Goal: Transaction & Acquisition: Purchase product/service

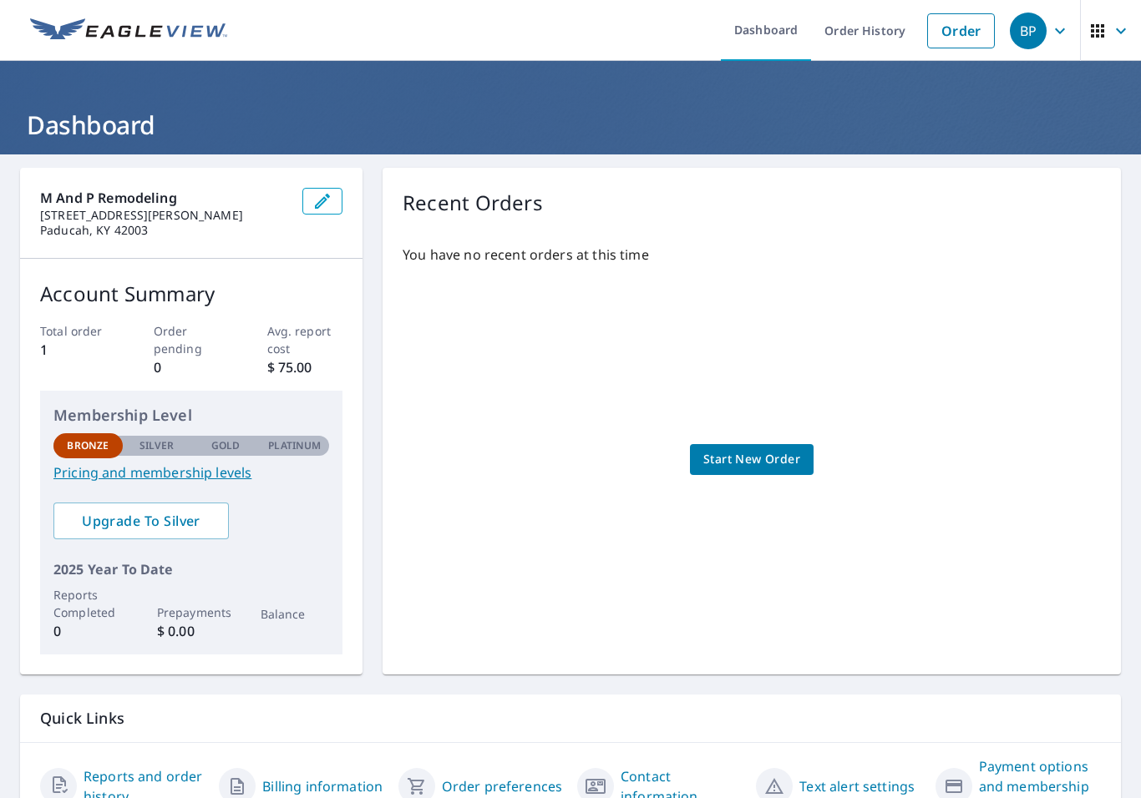
click at [762, 465] on span "Start New Order" at bounding box center [751, 459] width 97 height 21
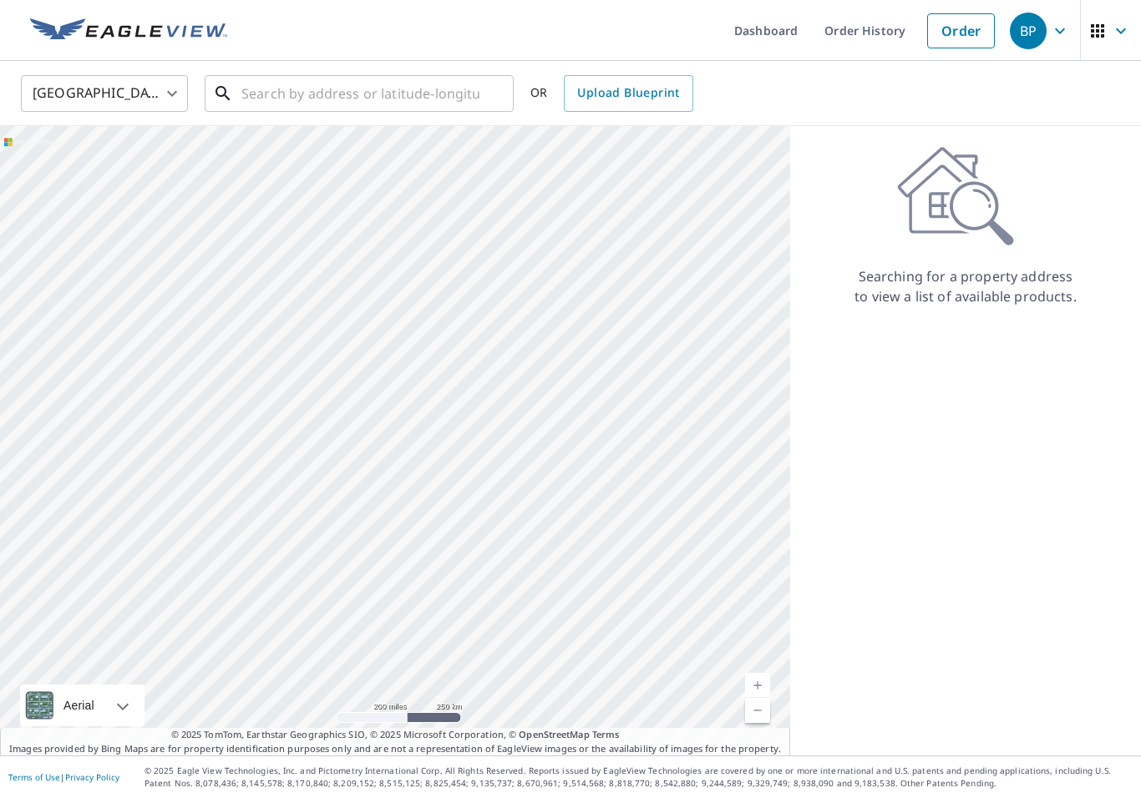
click at [342, 79] on input "text" at bounding box center [360, 93] width 238 height 47
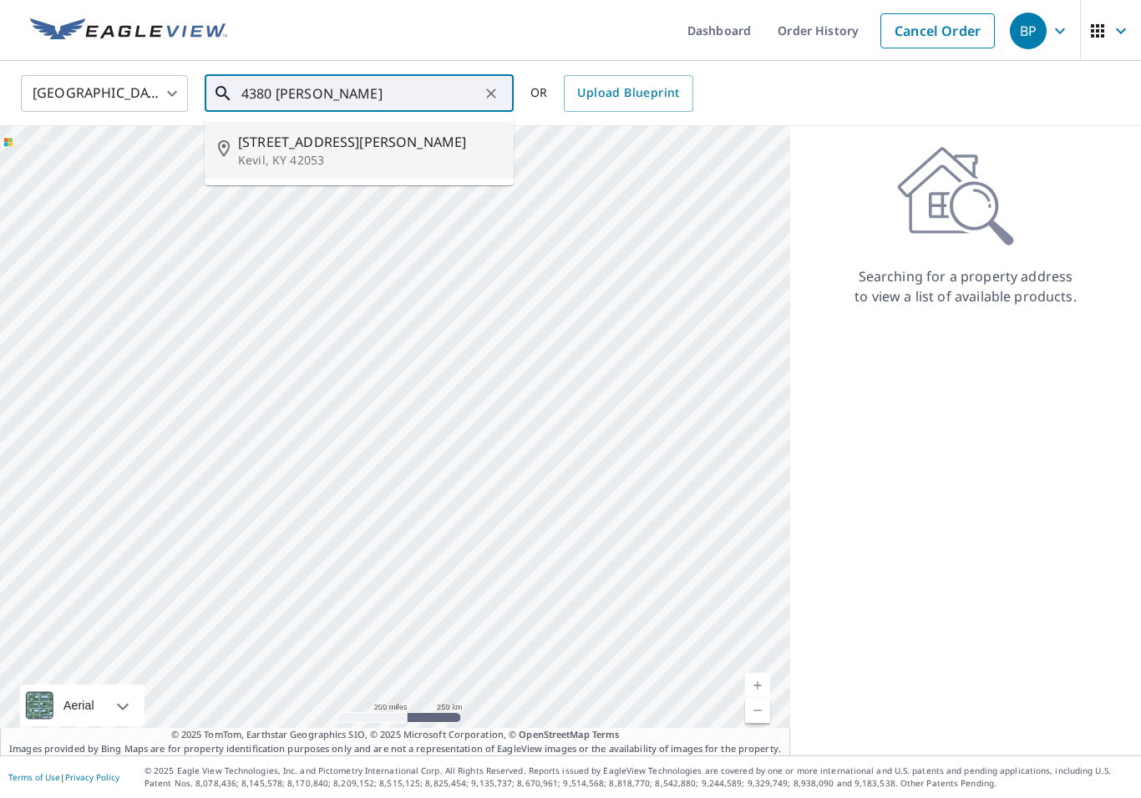
click at [268, 161] on p "Kevil, KY 42053" at bounding box center [369, 160] width 262 height 17
type input "[STREET_ADDRESS][PERSON_NAME][PERSON_NAME]"
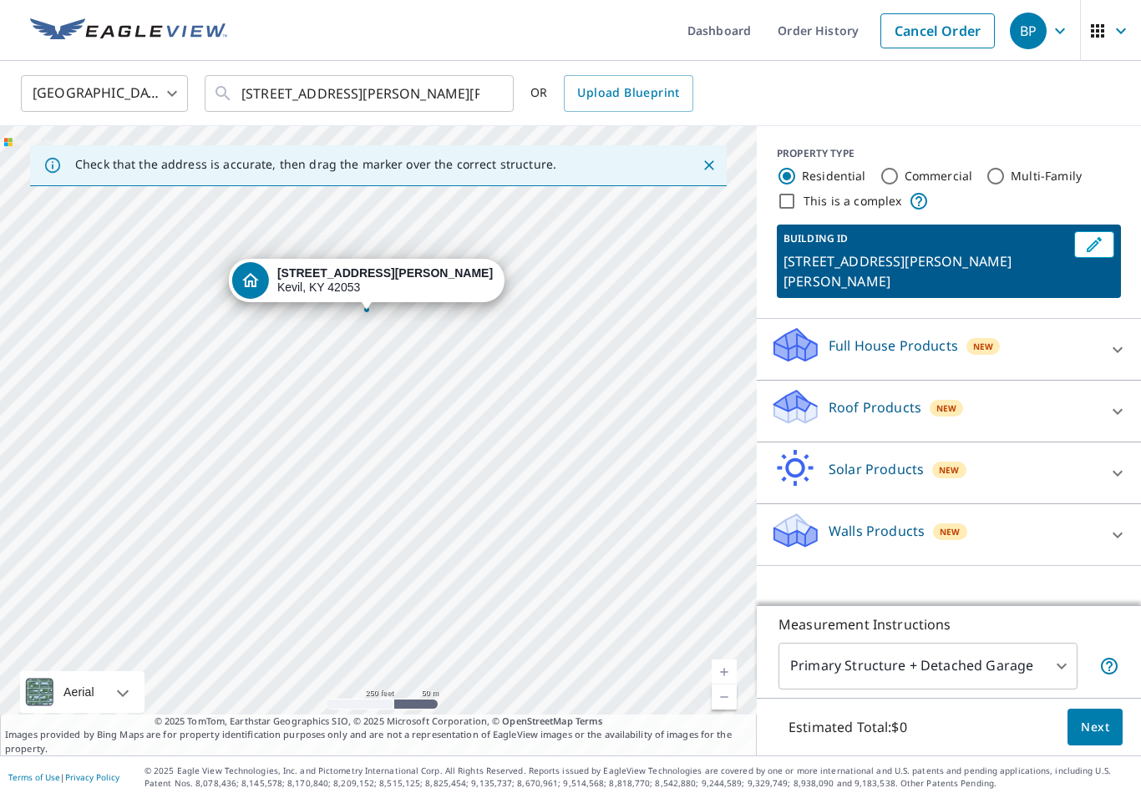
click at [729, 664] on link "Current Level 17, Zoom In" at bounding box center [724, 672] width 25 height 25
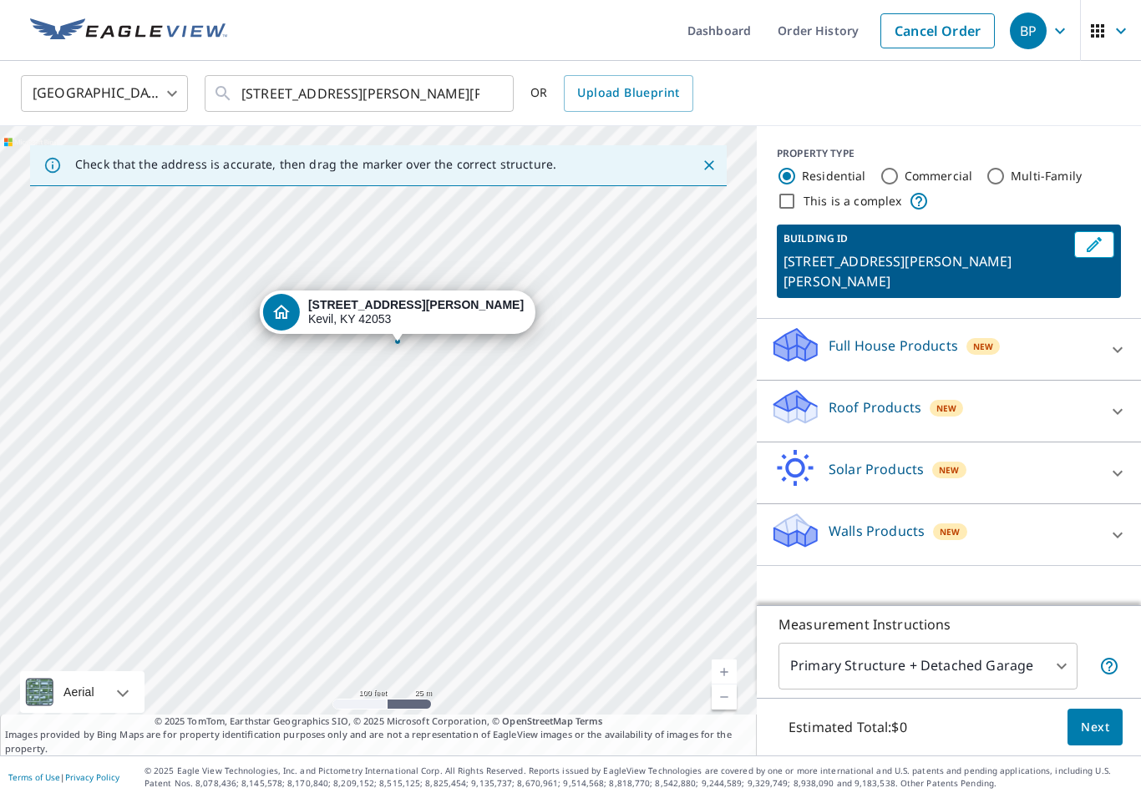
click at [723, 662] on link "Current Level 18, Zoom In" at bounding box center [724, 672] width 25 height 25
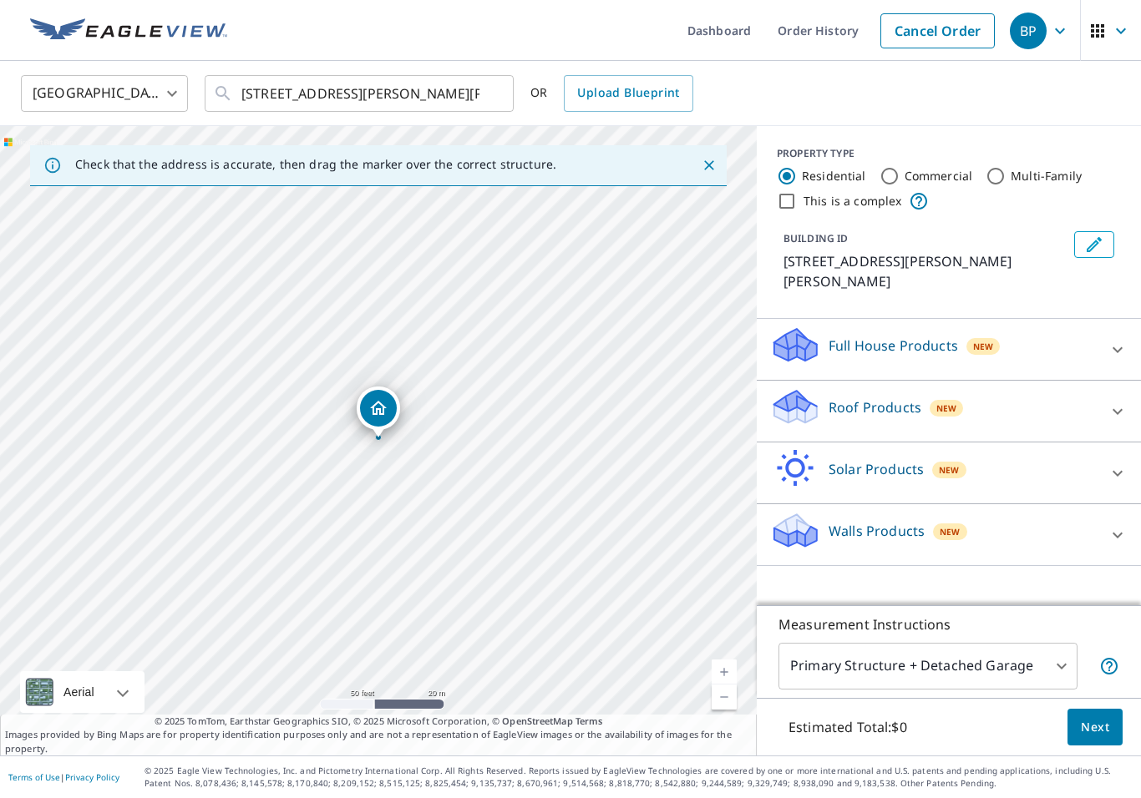
click at [1112, 525] on icon at bounding box center [1117, 535] width 20 height 20
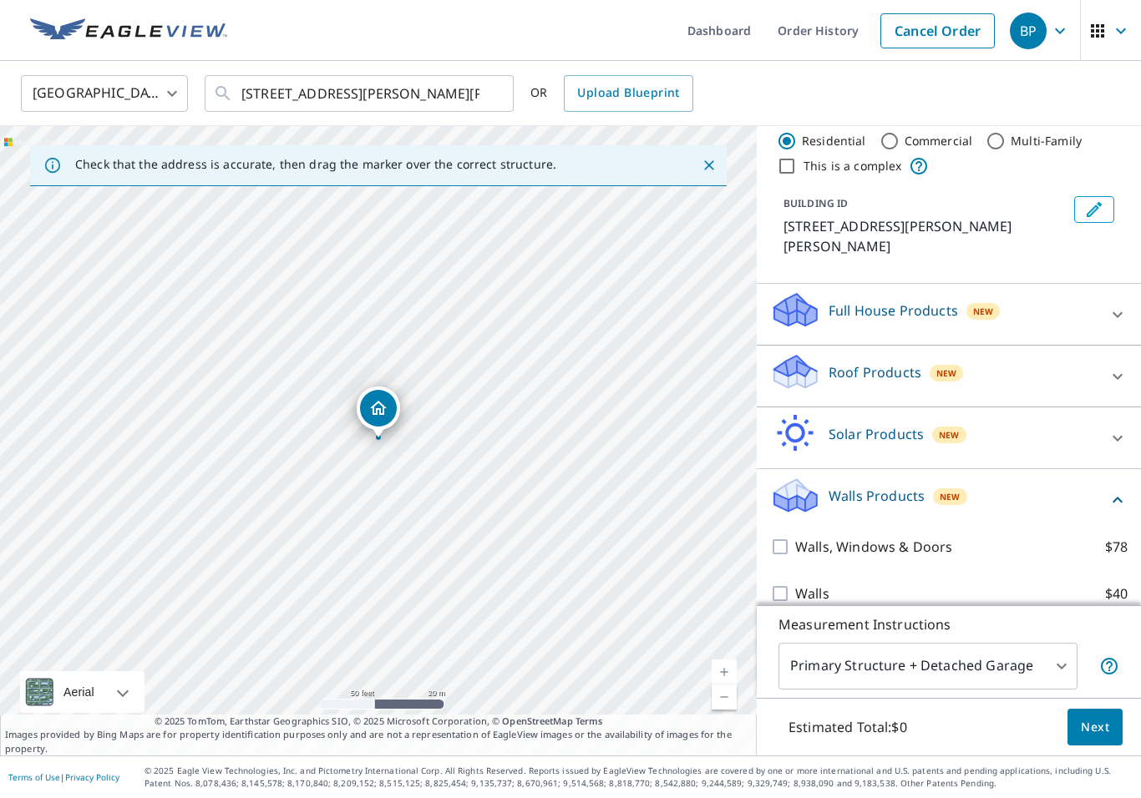
scroll to position [34, 0]
click at [784, 538] on input "Walls, Windows & Doors $78" at bounding box center [782, 548] width 25 height 20
checkbox input "true"
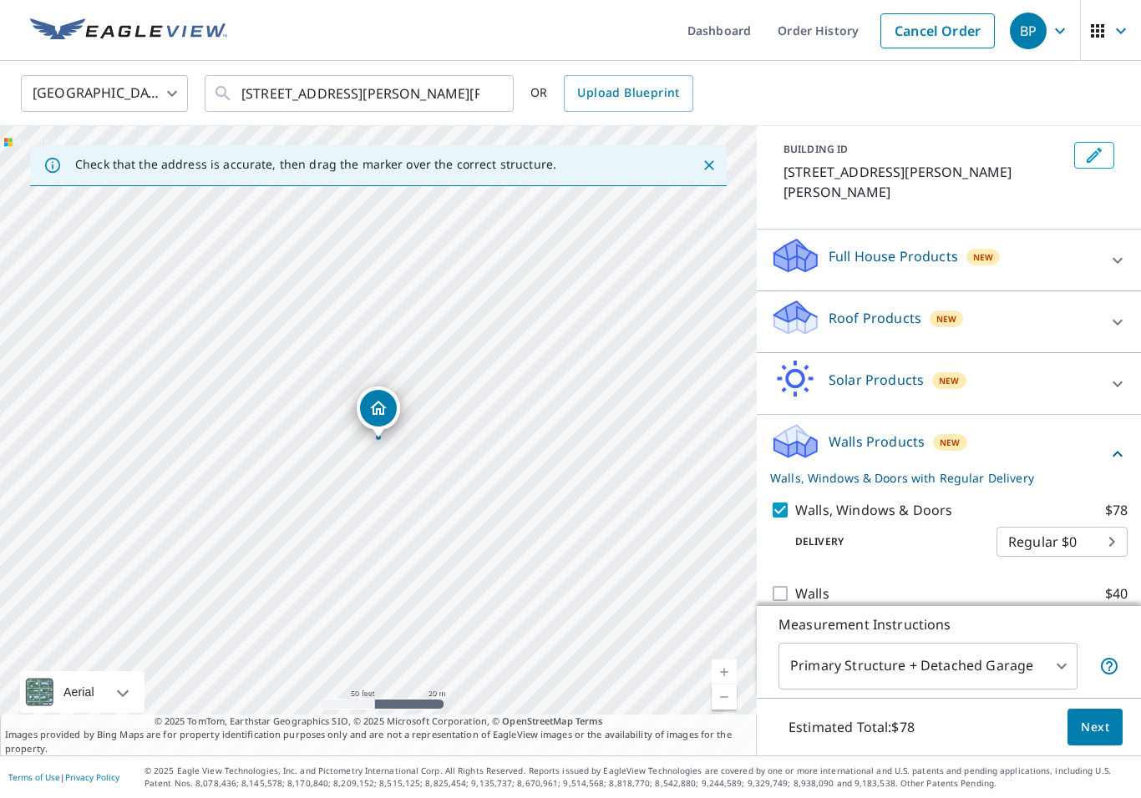
scroll to position [89, 0]
click at [1106, 729] on span "Next" at bounding box center [1095, 727] width 28 height 21
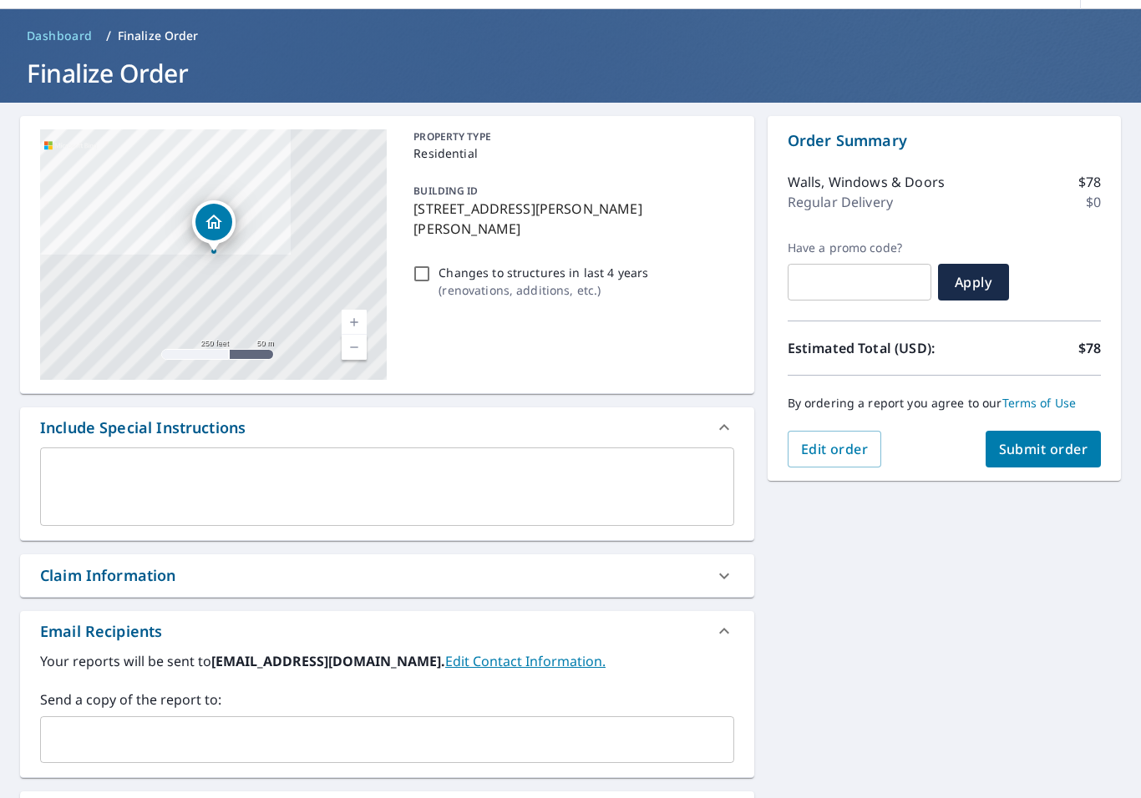
scroll to position [49, 0]
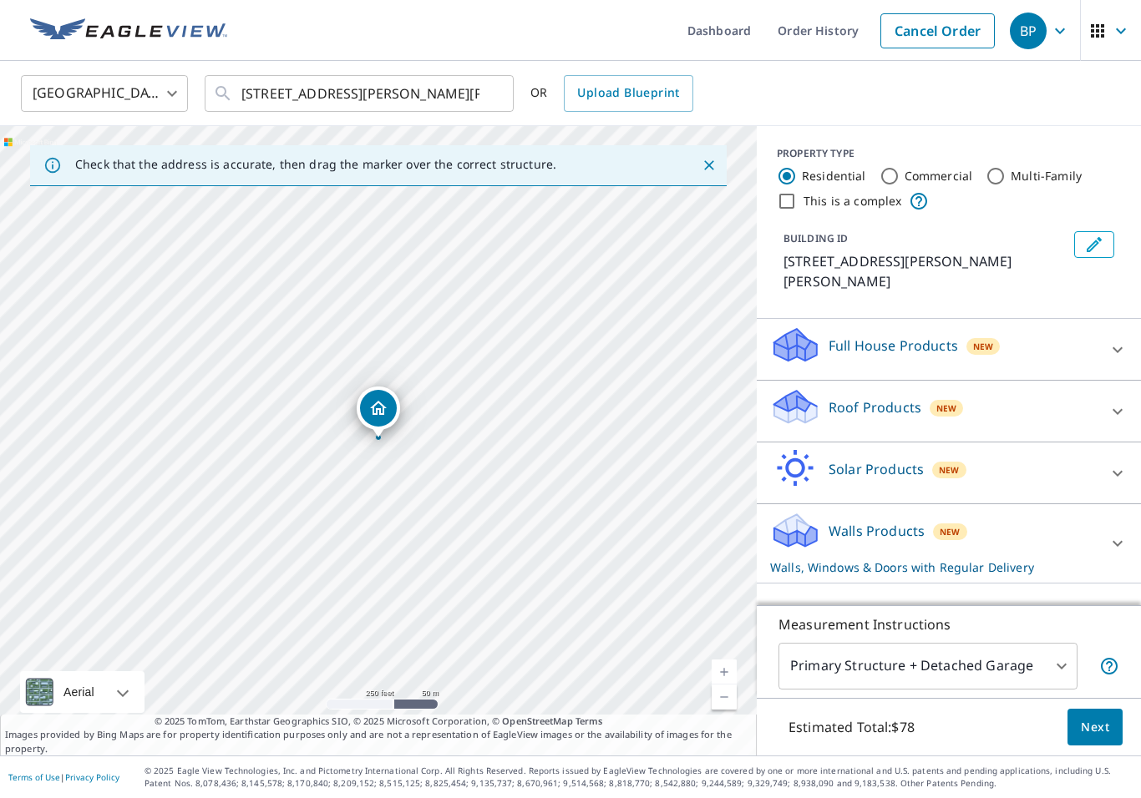
click at [725, 665] on link "Current Level 17, Zoom In" at bounding box center [724, 672] width 25 height 25
click at [727, 665] on link "Current Level 18, Zoom In" at bounding box center [724, 672] width 25 height 25
click at [1105, 723] on span "Next" at bounding box center [1095, 727] width 28 height 21
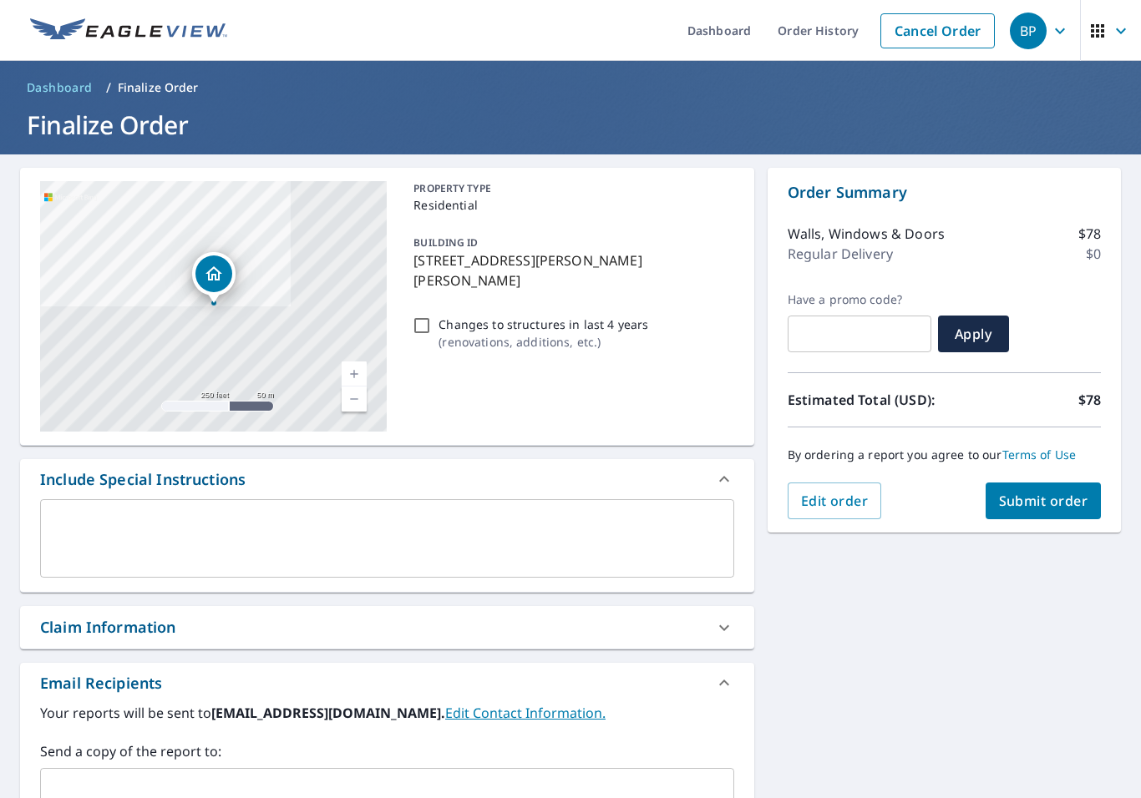
click at [1071, 504] on span "Submit order" at bounding box center [1043, 501] width 89 height 18
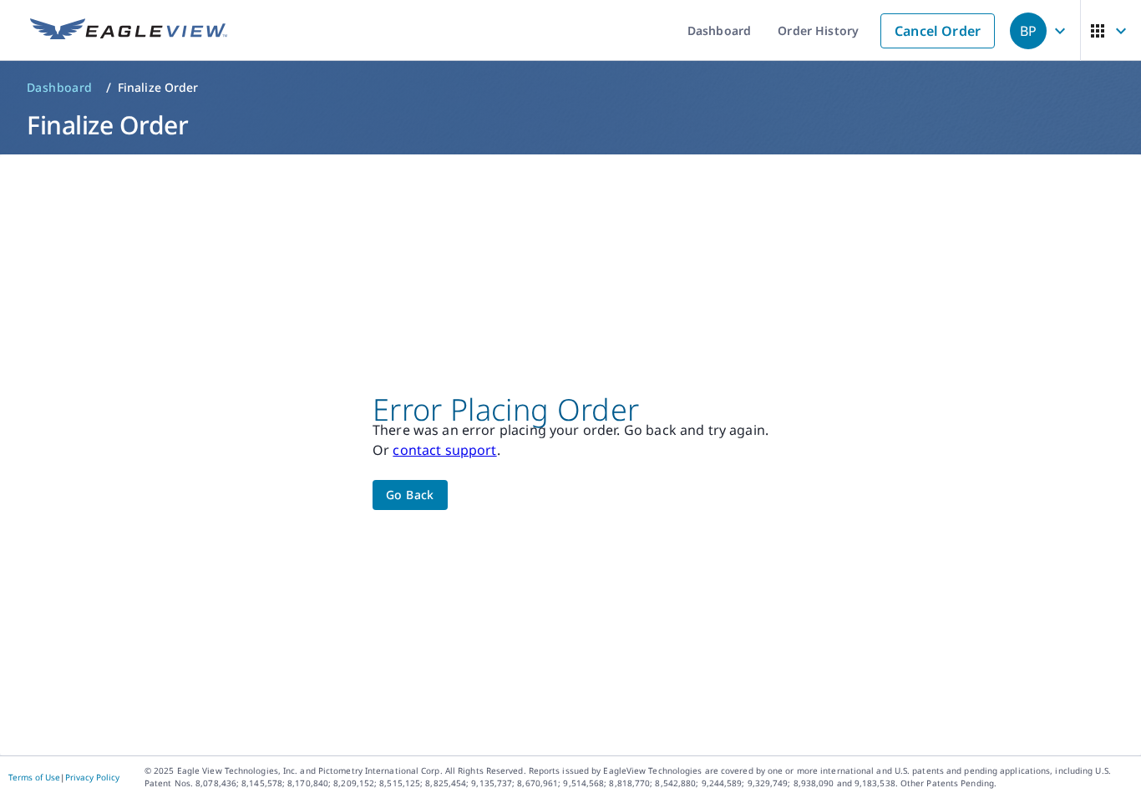
click at [414, 497] on span "Go back" at bounding box center [410, 495] width 48 height 21
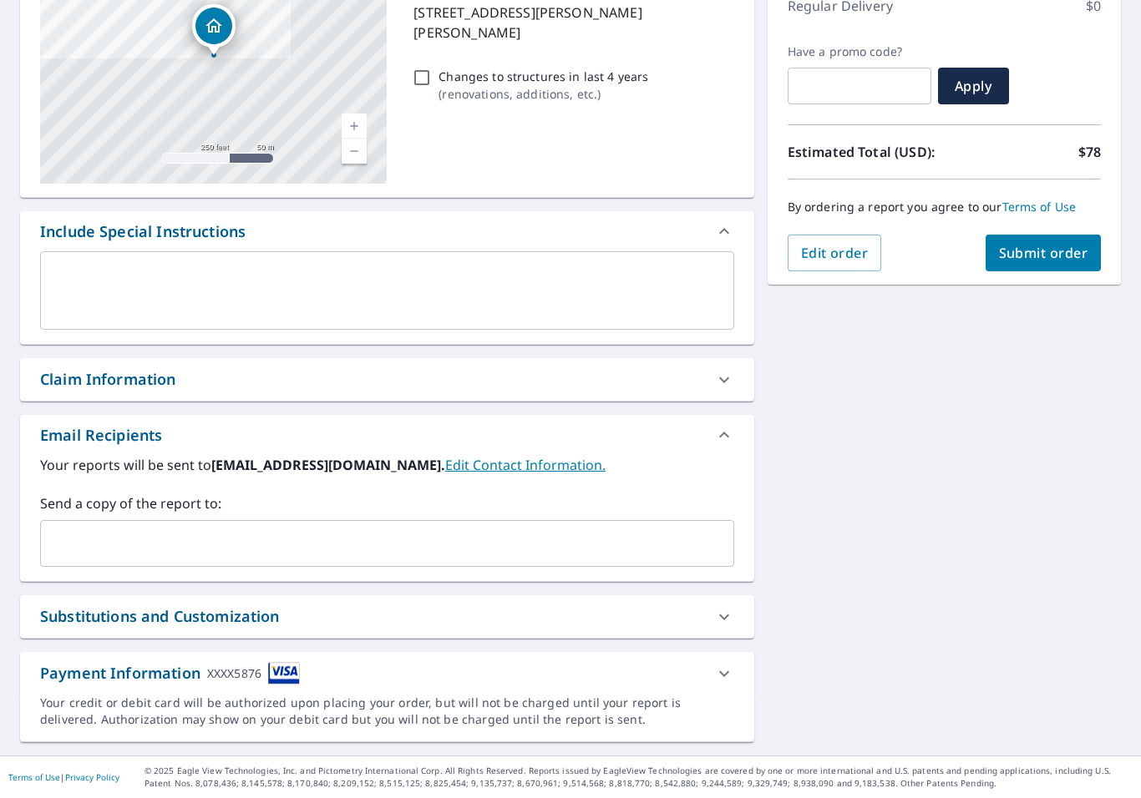
scroll to position [248, 0]
click at [730, 660] on div at bounding box center [724, 674] width 40 height 40
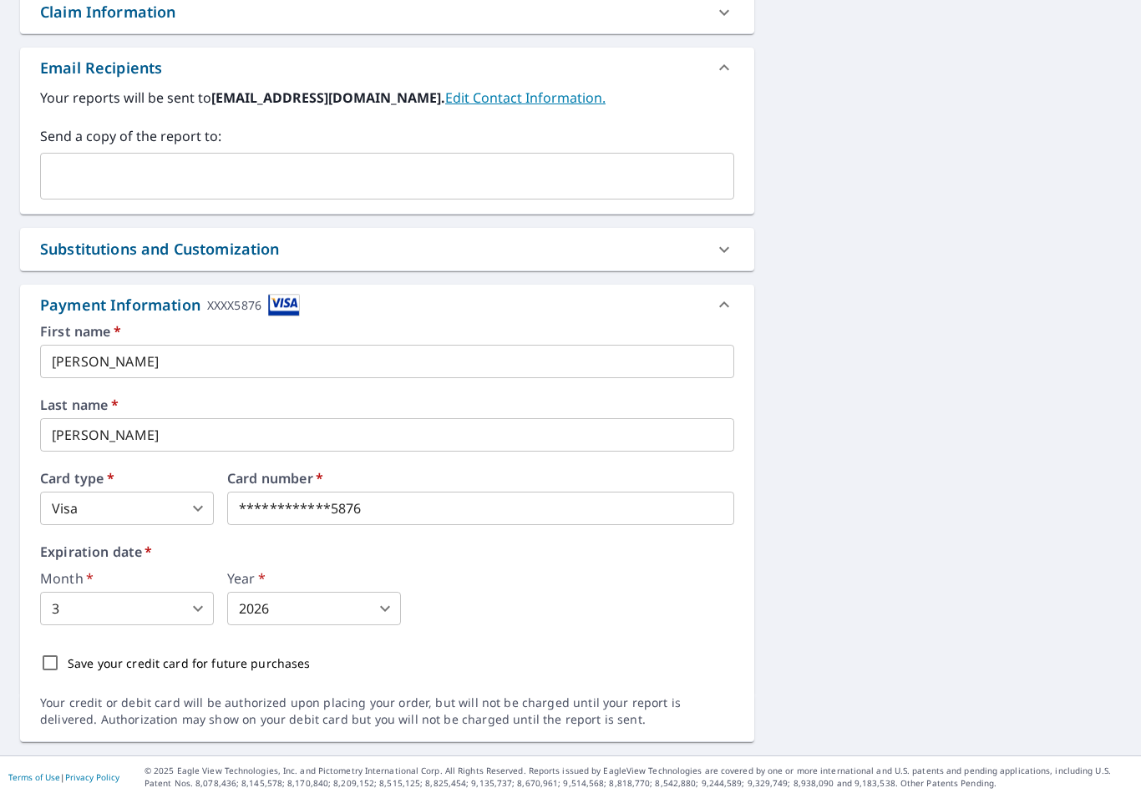
scroll to position [616, 0]
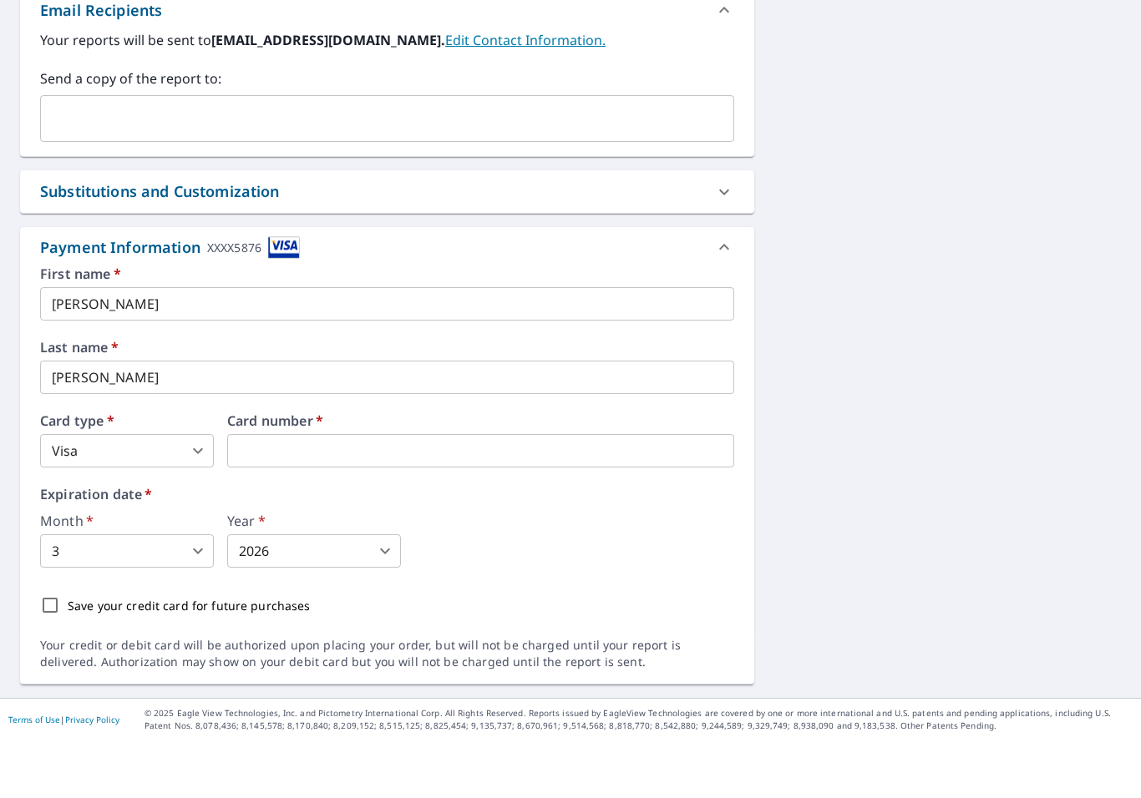
click at [205, 547] on body "BP BP Dashboard Order History Cancel Order BP Dashboard / Finalize Order Finali…" at bounding box center [570, 399] width 1141 height 798
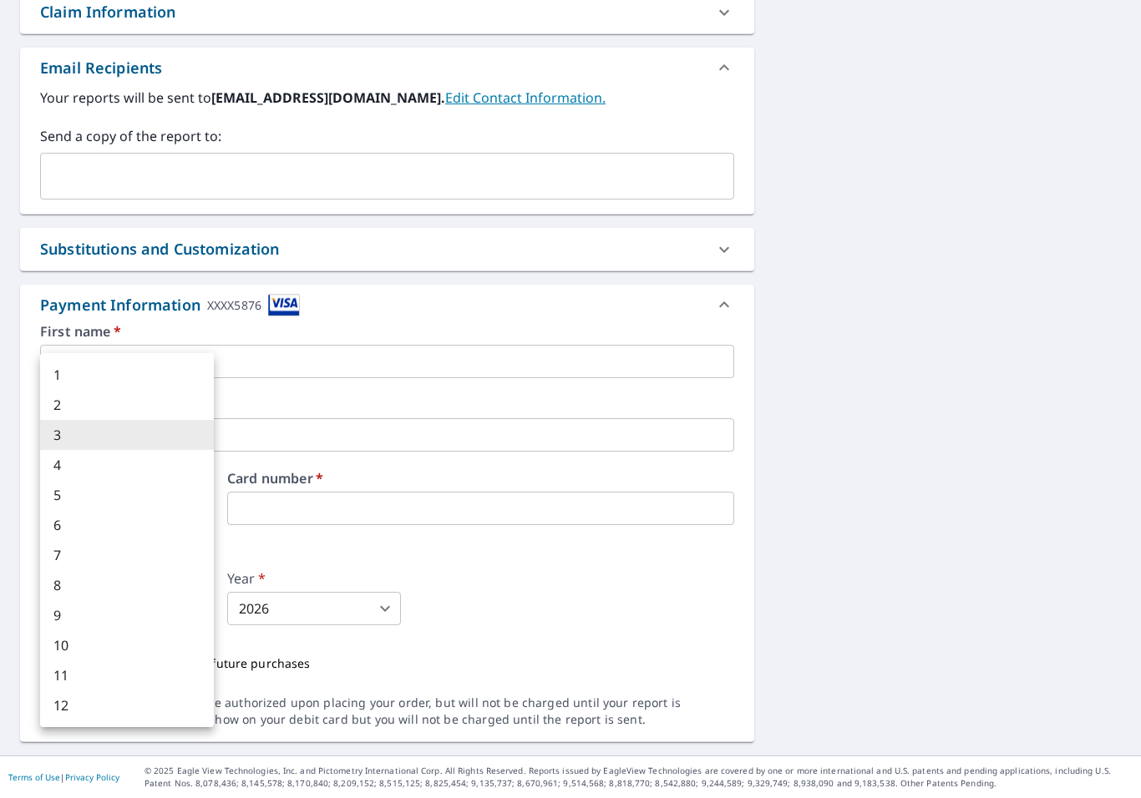
click at [89, 396] on li "2" at bounding box center [127, 405] width 174 height 30
type input "2"
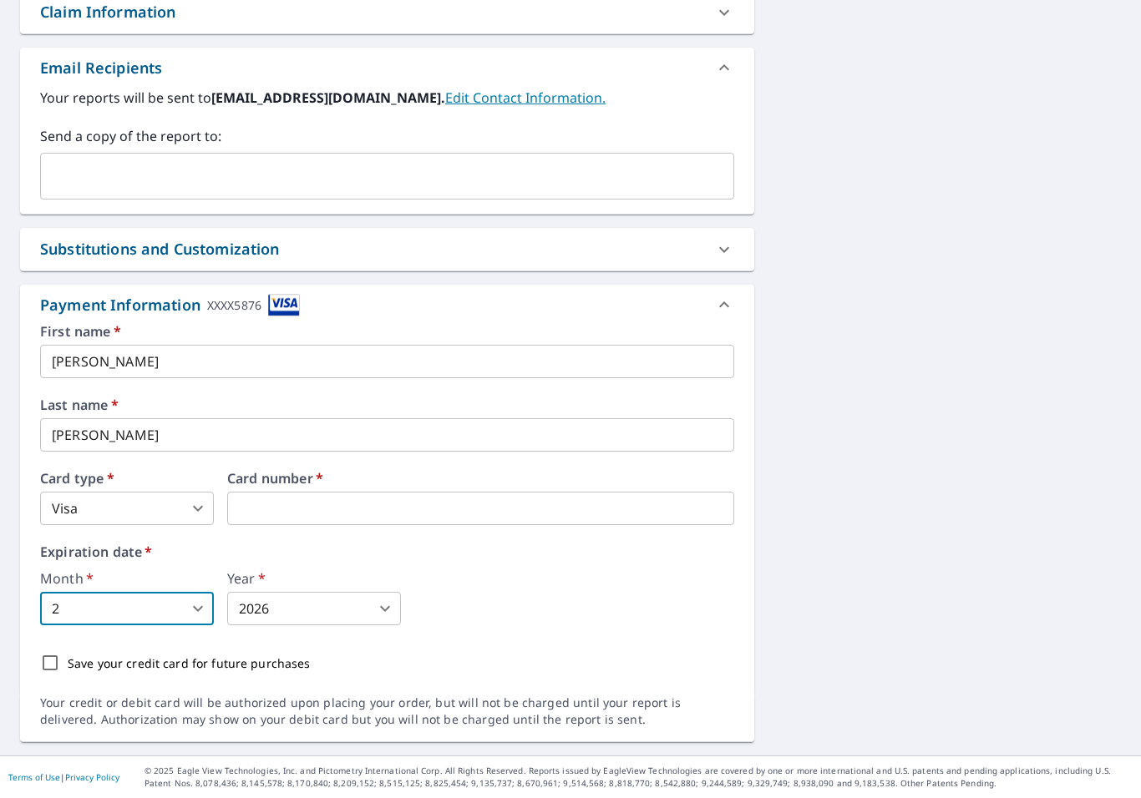
click at [394, 608] on body "BP BP Dashboard Order History Cancel Order BP Dashboard / Finalize Order Finali…" at bounding box center [570, 399] width 1141 height 798
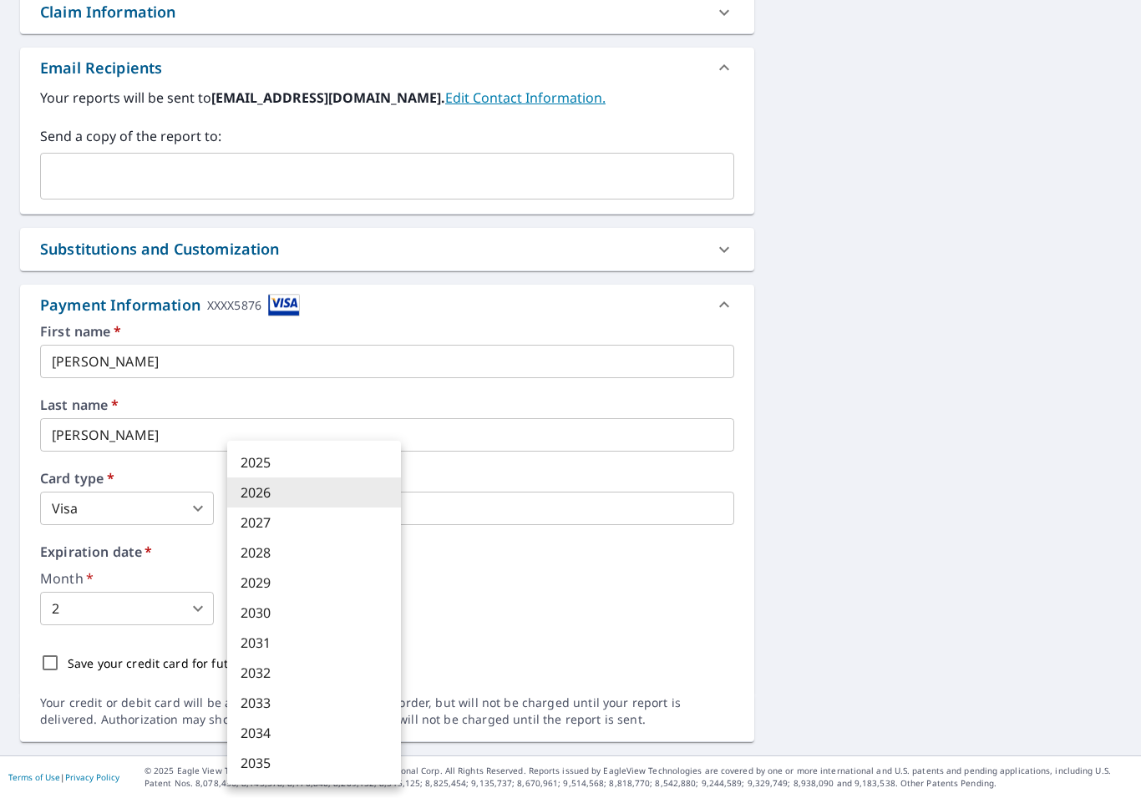
click at [264, 550] on li "2028" at bounding box center [314, 553] width 174 height 30
type input "2028"
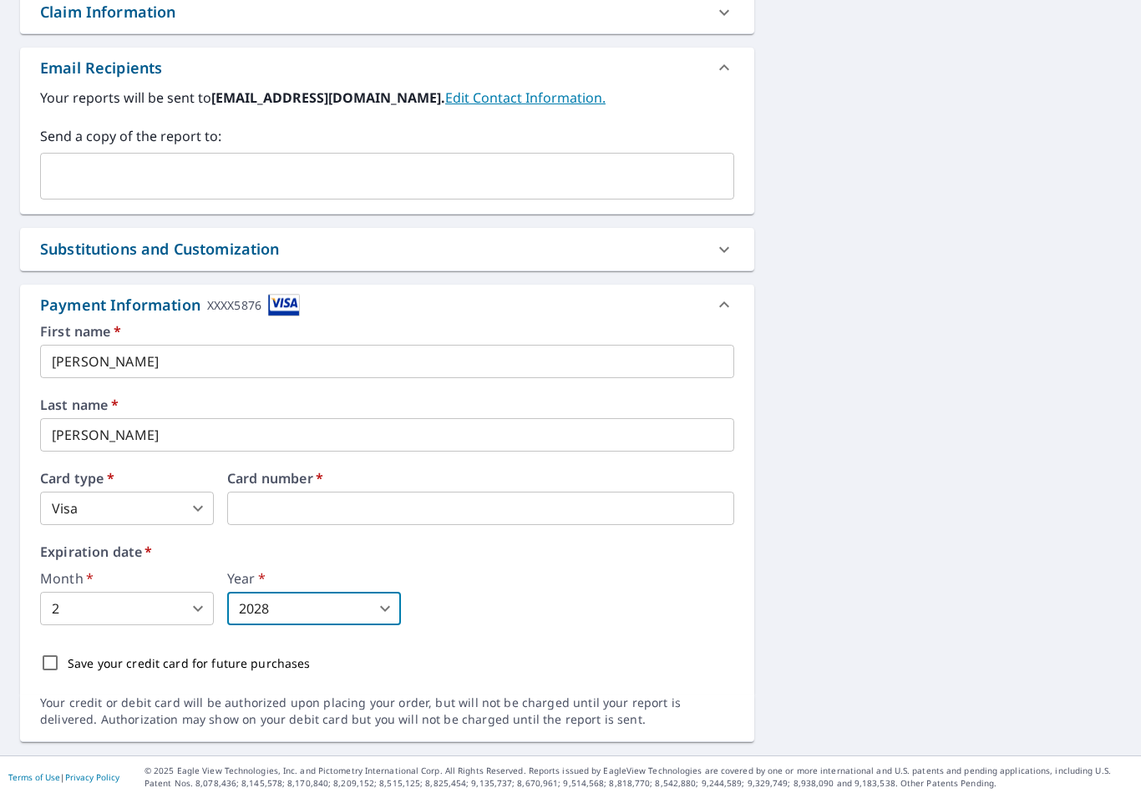
click at [52, 649] on input "Save your credit card for future purchases" at bounding box center [50, 663] width 35 height 35
checkbox input "true"
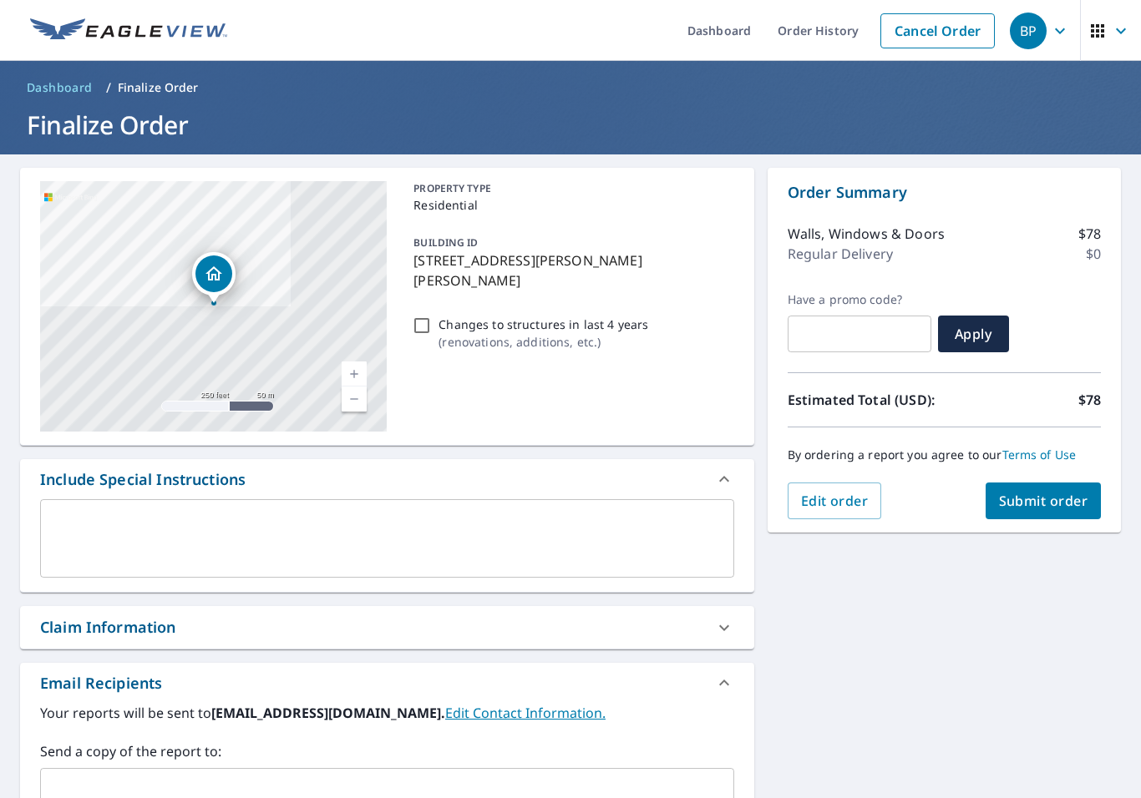
scroll to position [10, 0]
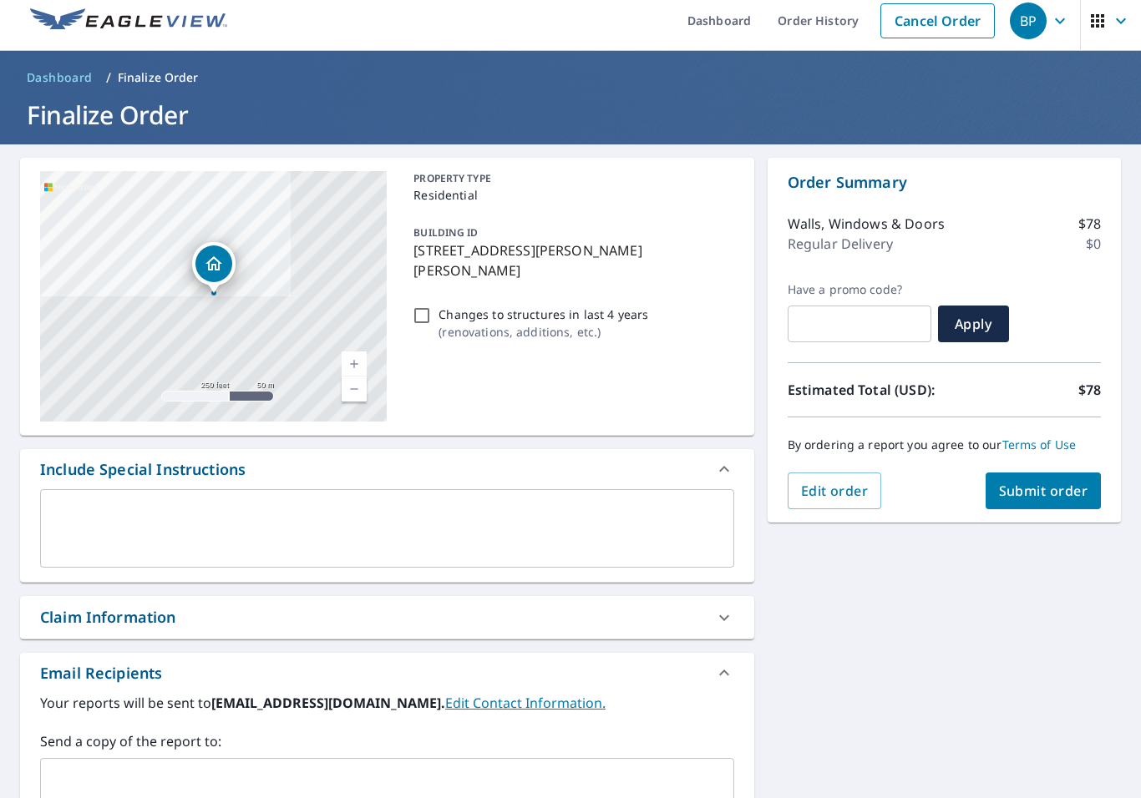
click at [1080, 498] on span "Submit order" at bounding box center [1043, 491] width 89 height 18
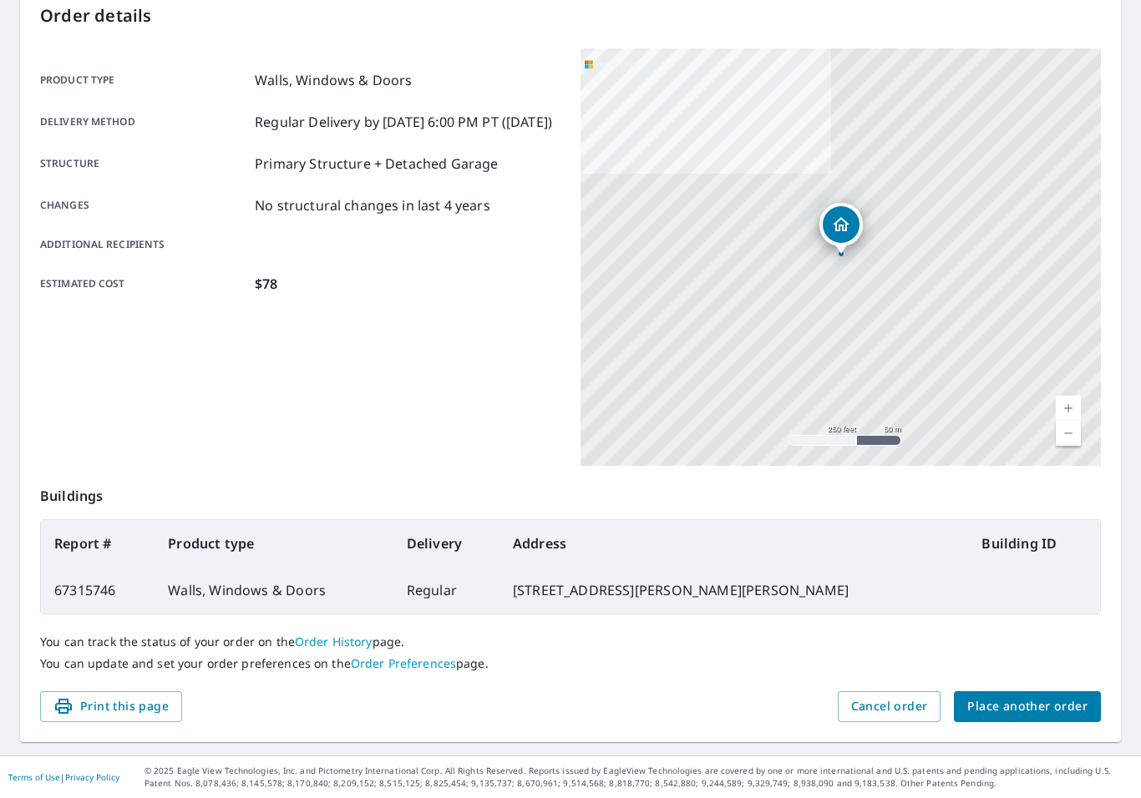
scroll to position [184, 0]
